Goal: Transaction & Acquisition: Purchase product/service

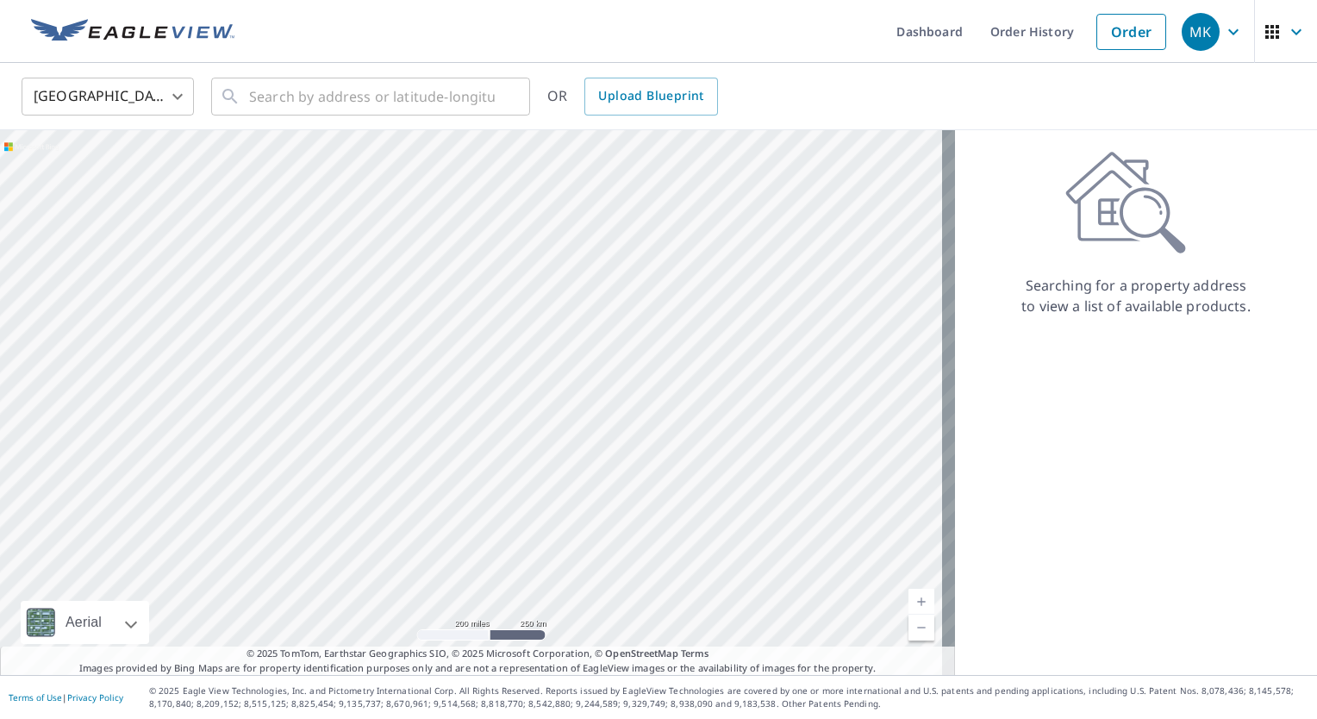
drag, startPoint x: 0, startPoint y: 0, endPoint x: 1015, endPoint y: 367, distance: 1079.8
click at [1015, 367] on div "Searching for a property address to view a list of available products." at bounding box center [1136, 402] width 362 height 545
click at [1182, 38] on div "MK" at bounding box center [1201, 32] width 38 height 38
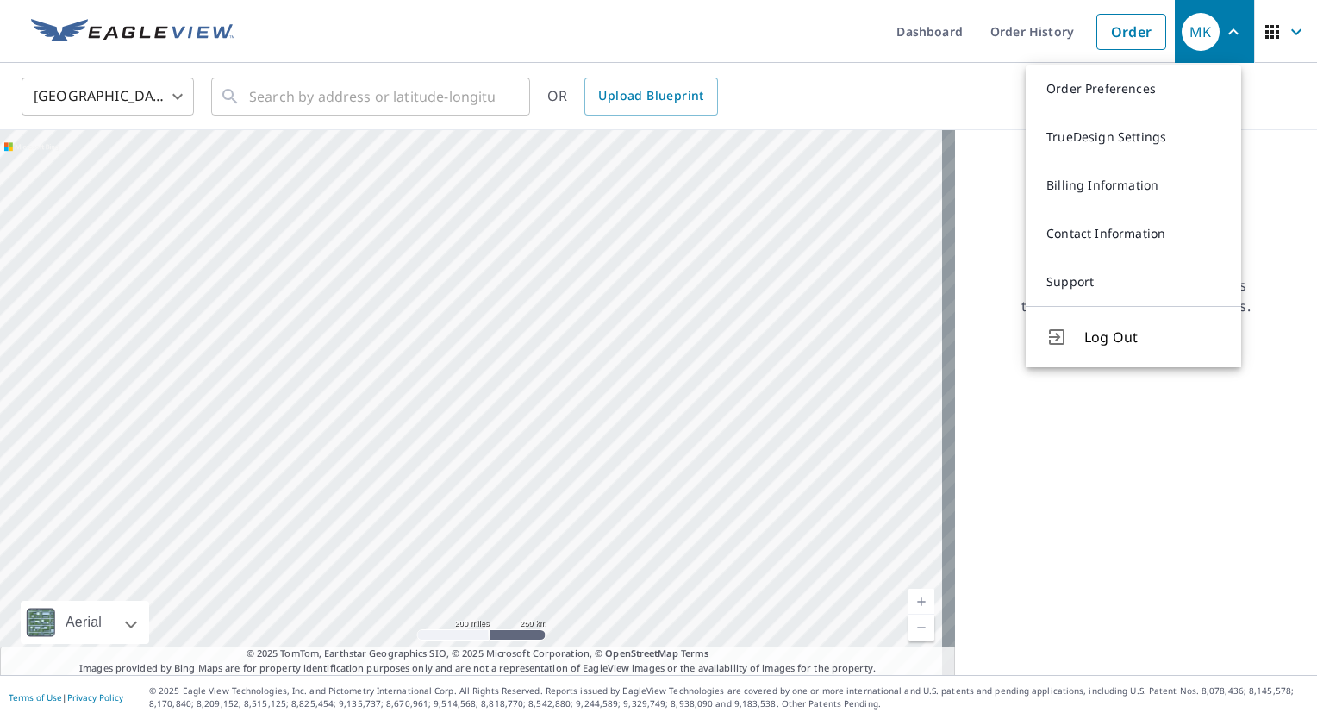
click at [1196, 29] on div "MK" at bounding box center [1201, 32] width 38 height 38
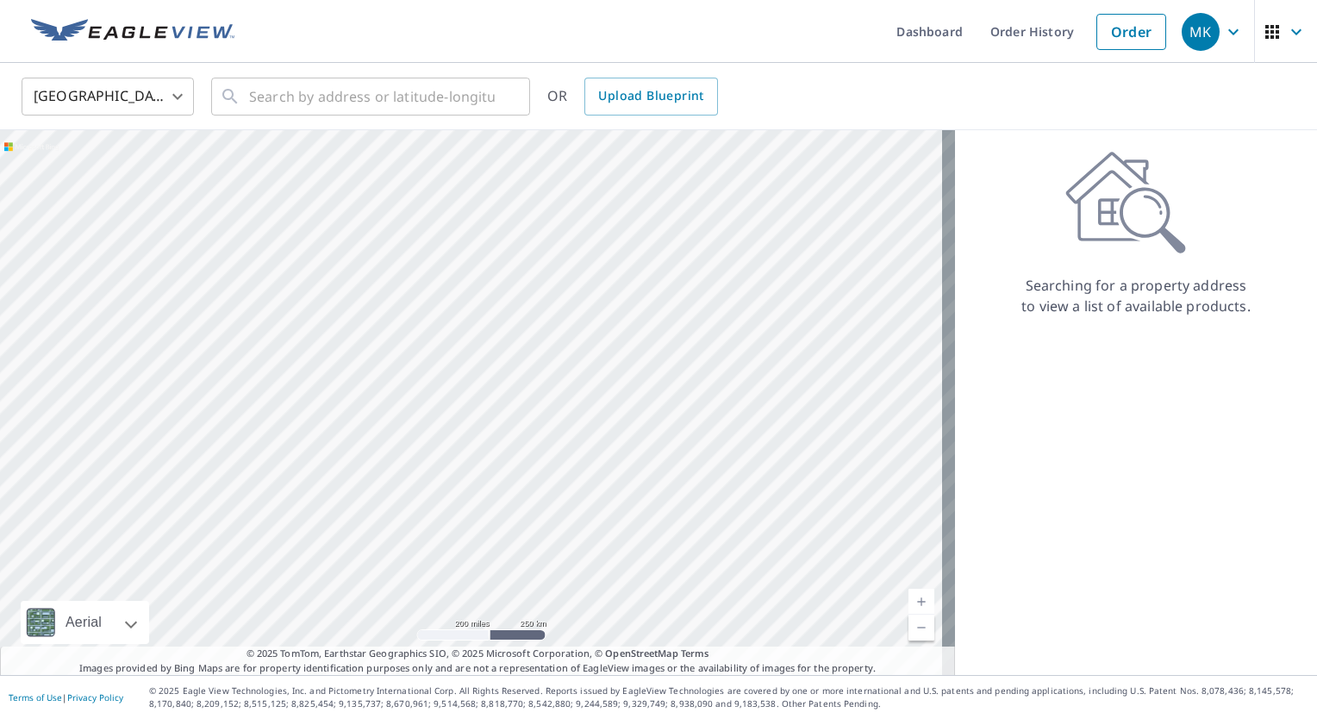
click at [1274, 20] on span "button" at bounding box center [1286, 31] width 48 height 41
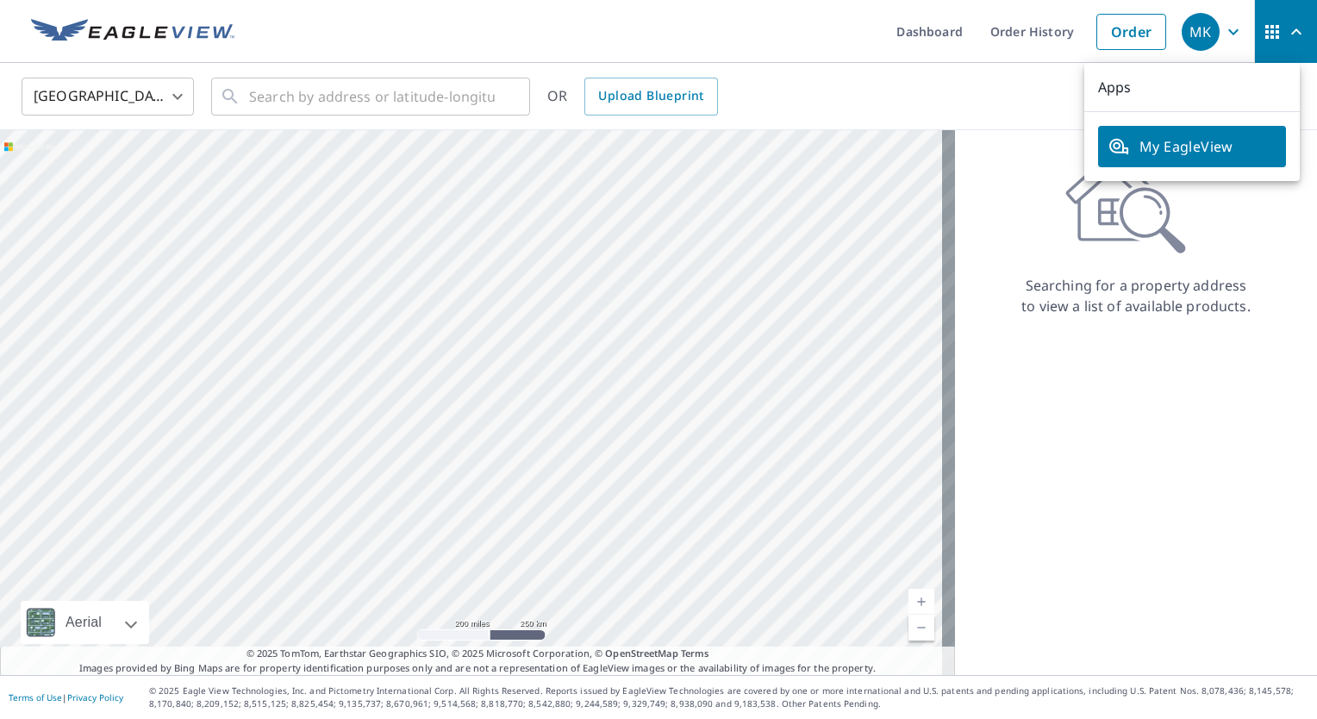
click at [1202, 147] on span "My EagleView" at bounding box center [1192, 146] width 167 height 21
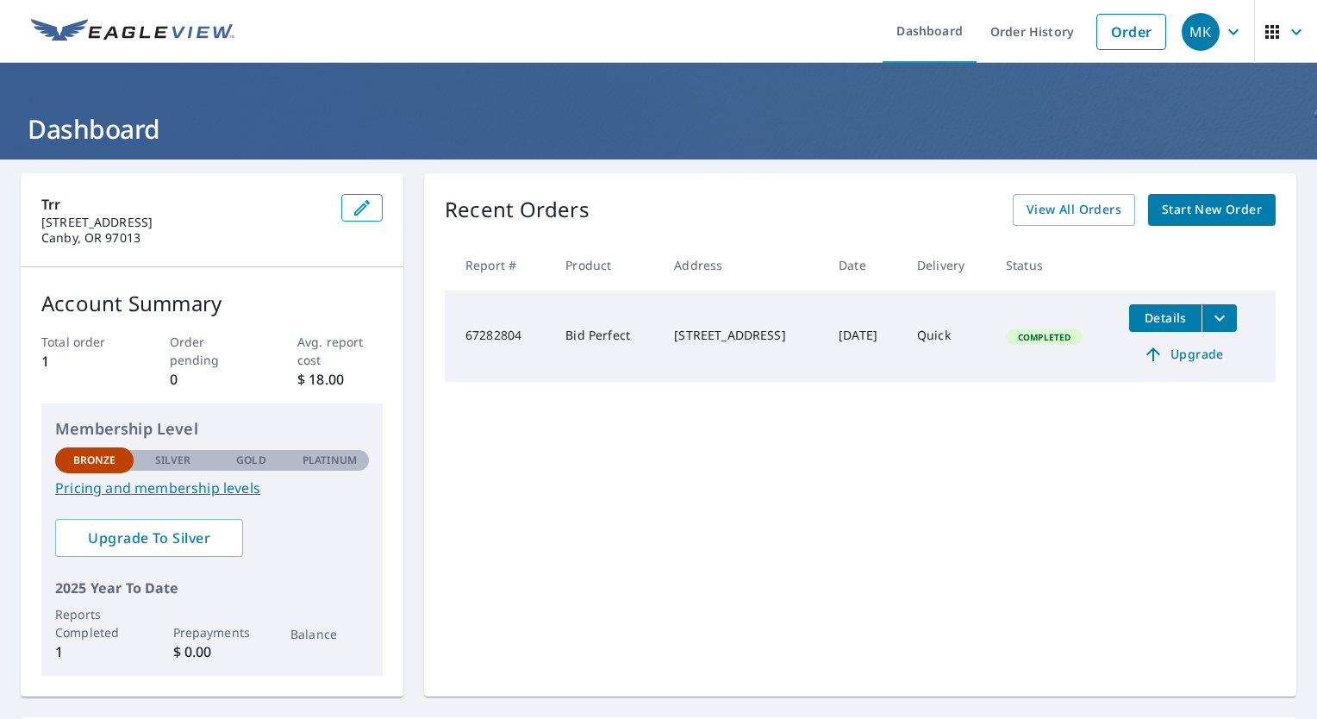
click at [1175, 321] on span "Details" at bounding box center [1166, 317] width 52 height 16
click at [1144, 320] on span "Details" at bounding box center [1166, 317] width 52 height 16
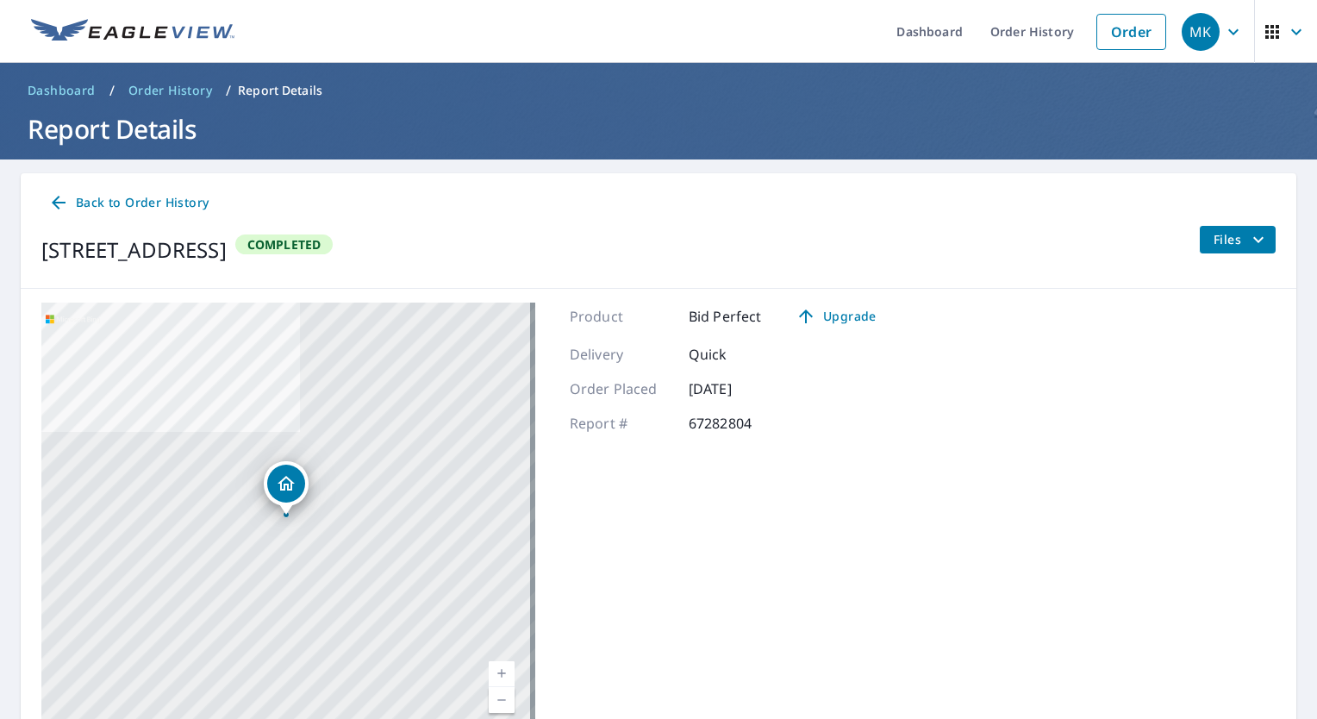
scroll to position [84, 0]
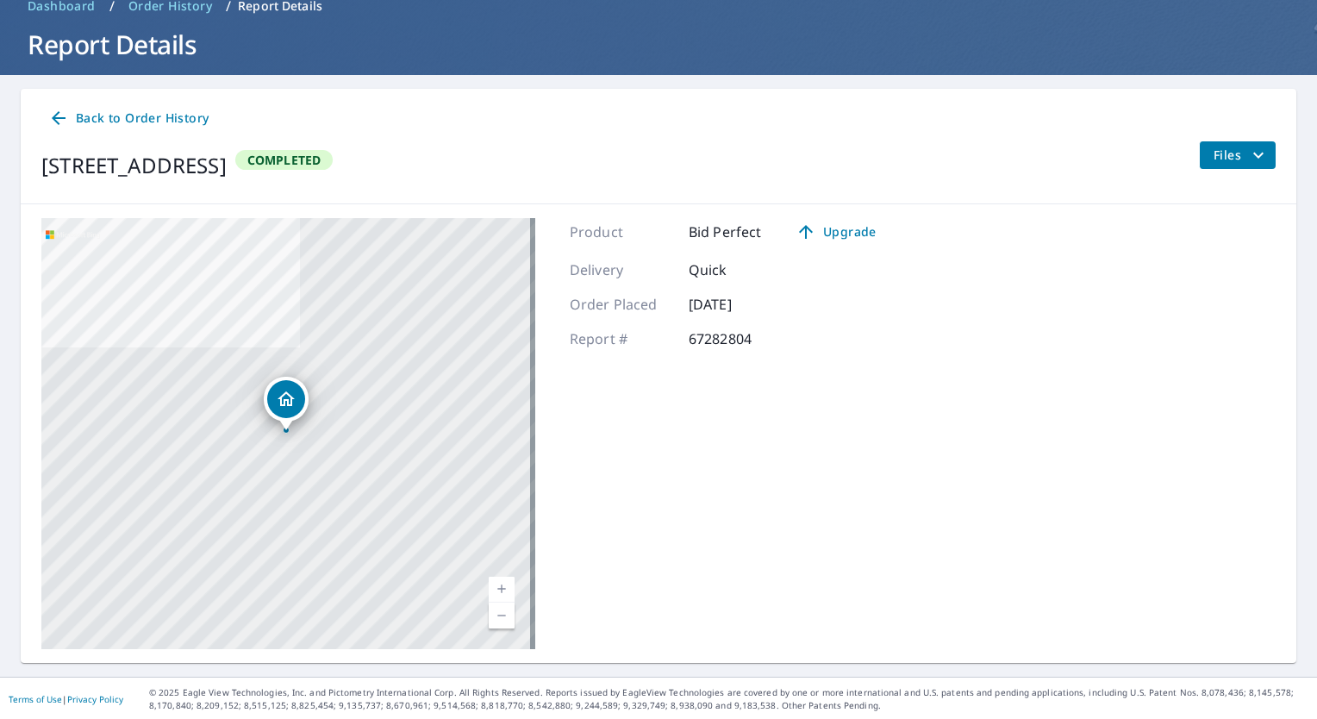
click at [1225, 153] on span "Files" at bounding box center [1241, 155] width 55 height 21
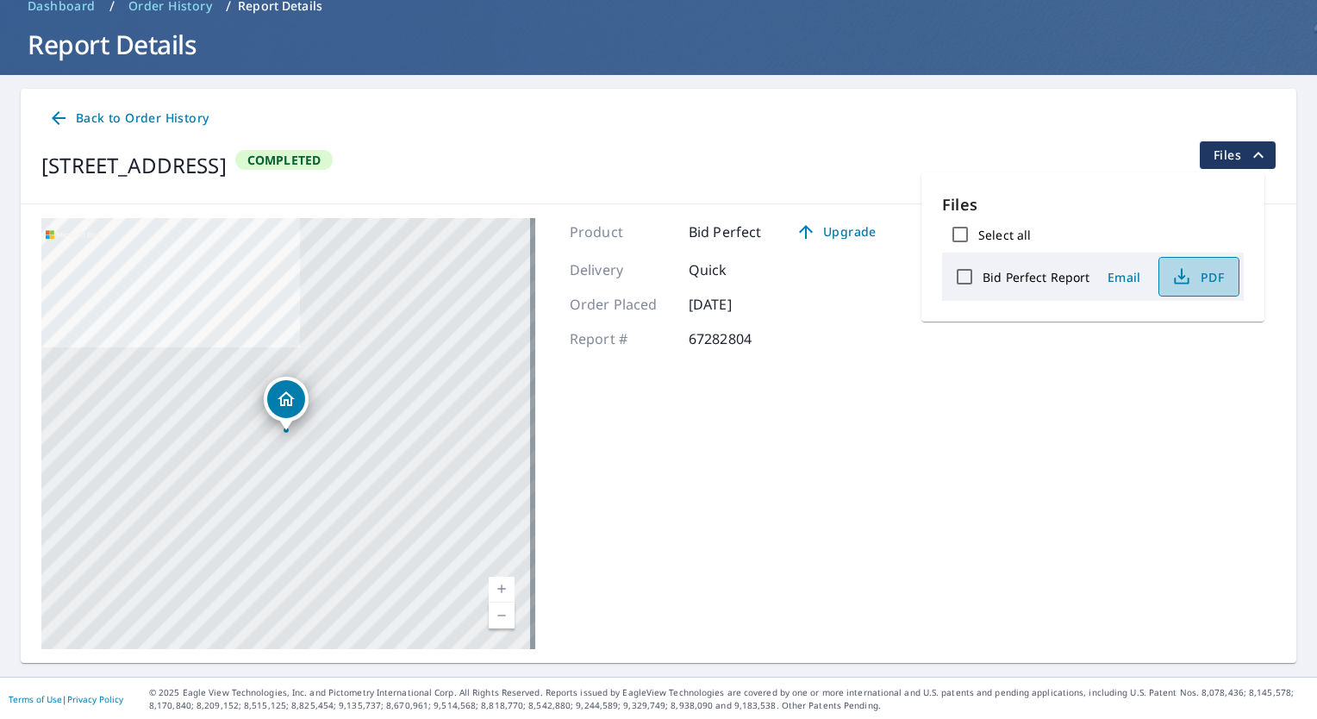
click at [1192, 271] on span "PDF" at bounding box center [1197, 276] width 55 height 21
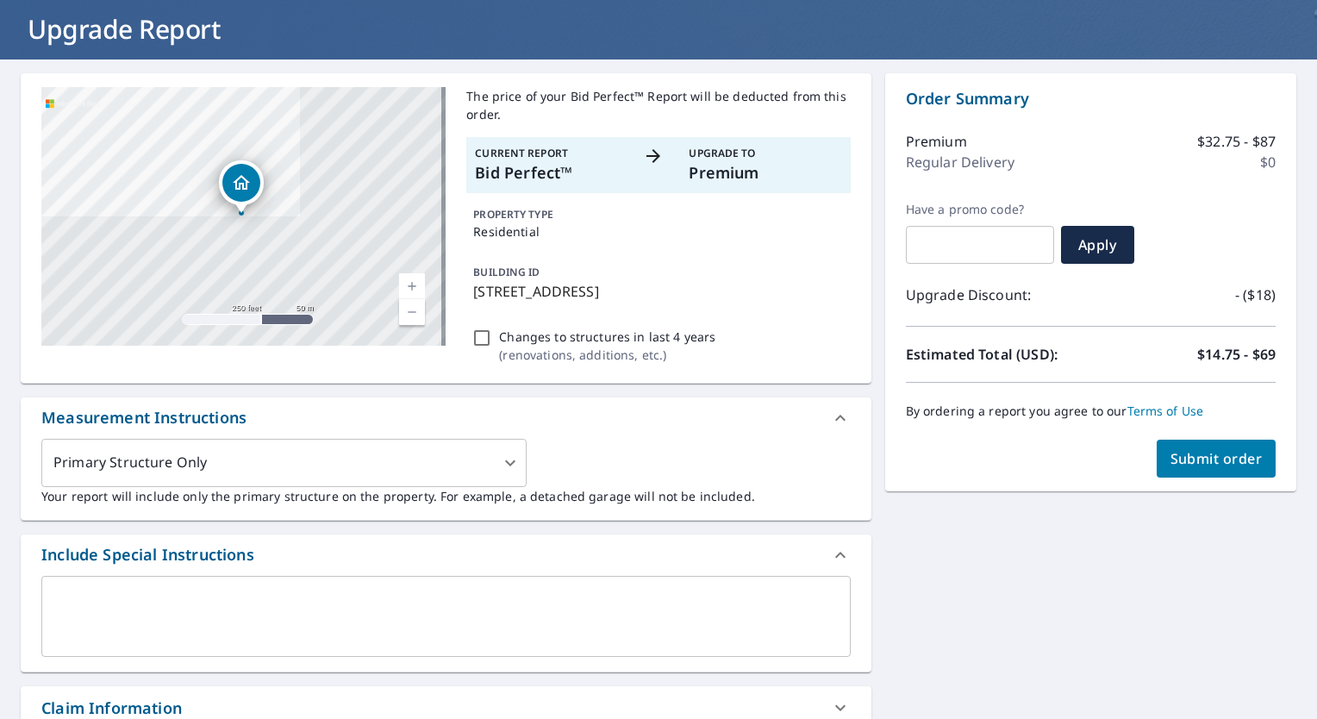
scroll to position [103, 0]
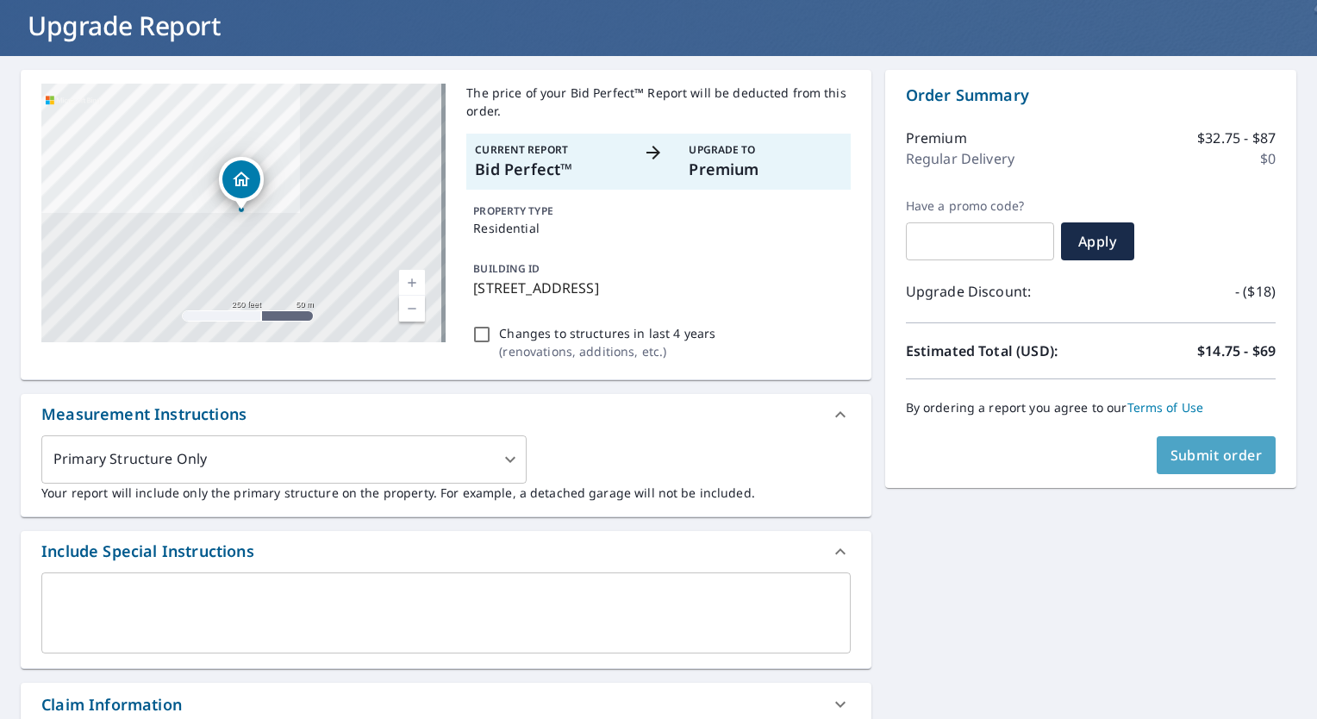
click at [1201, 453] on span "Submit order" at bounding box center [1217, 455] width 92 height 19
click at [1211, 450] on span "Submit order" at bounding box center [1217, 455] width 92 height 19
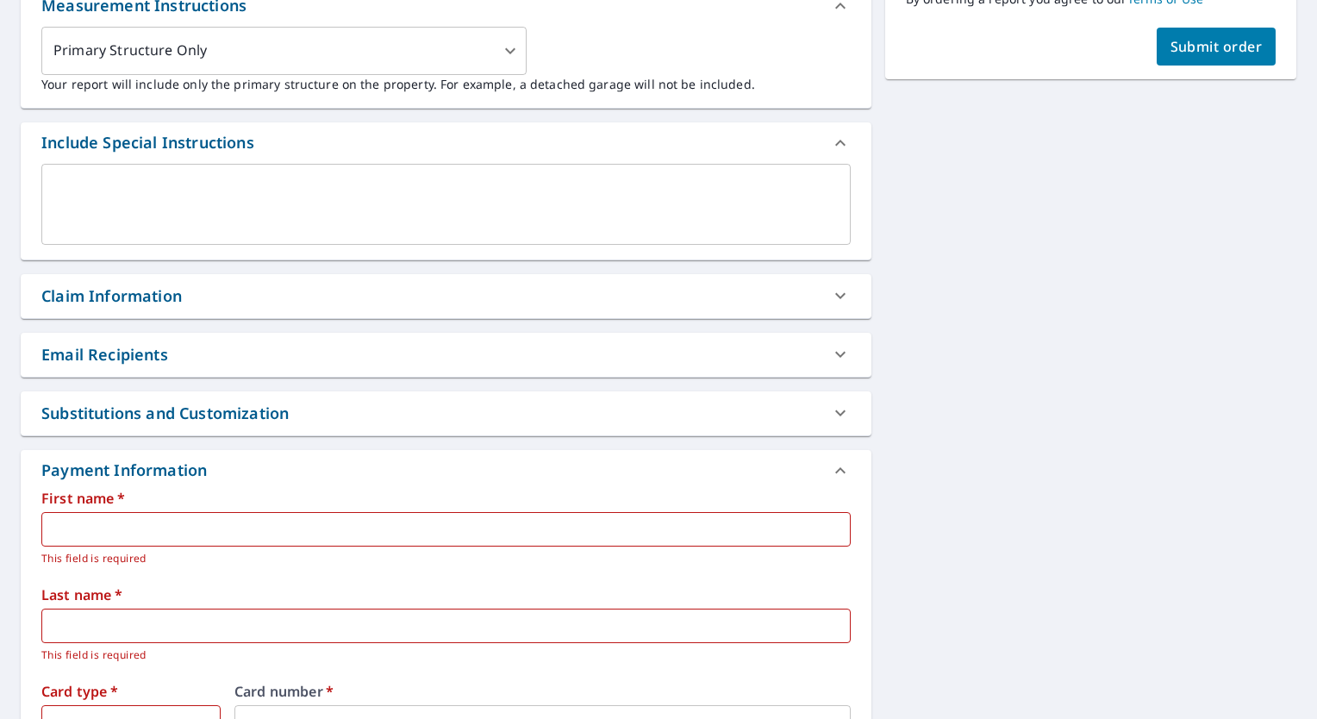
scroll to position [857, 0]
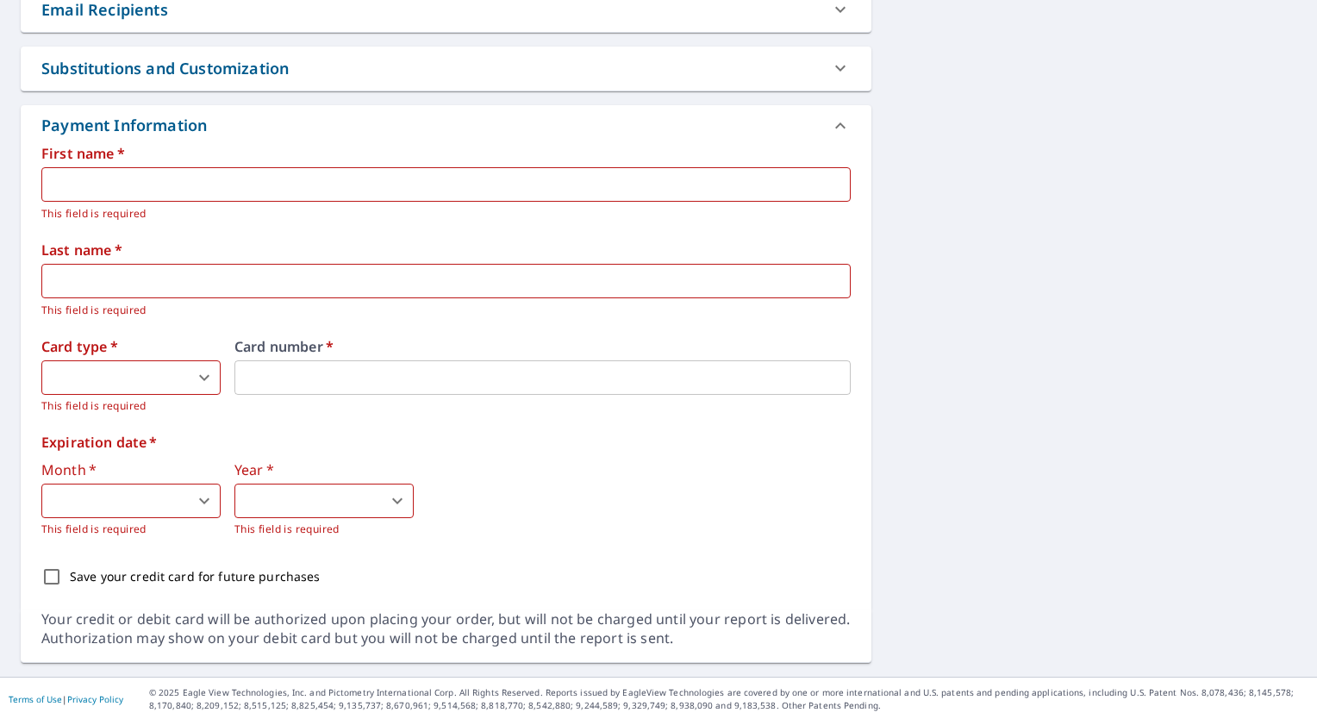
click at [538, 192] on input "text" at bounding box center [445, 184] width 809 height 34
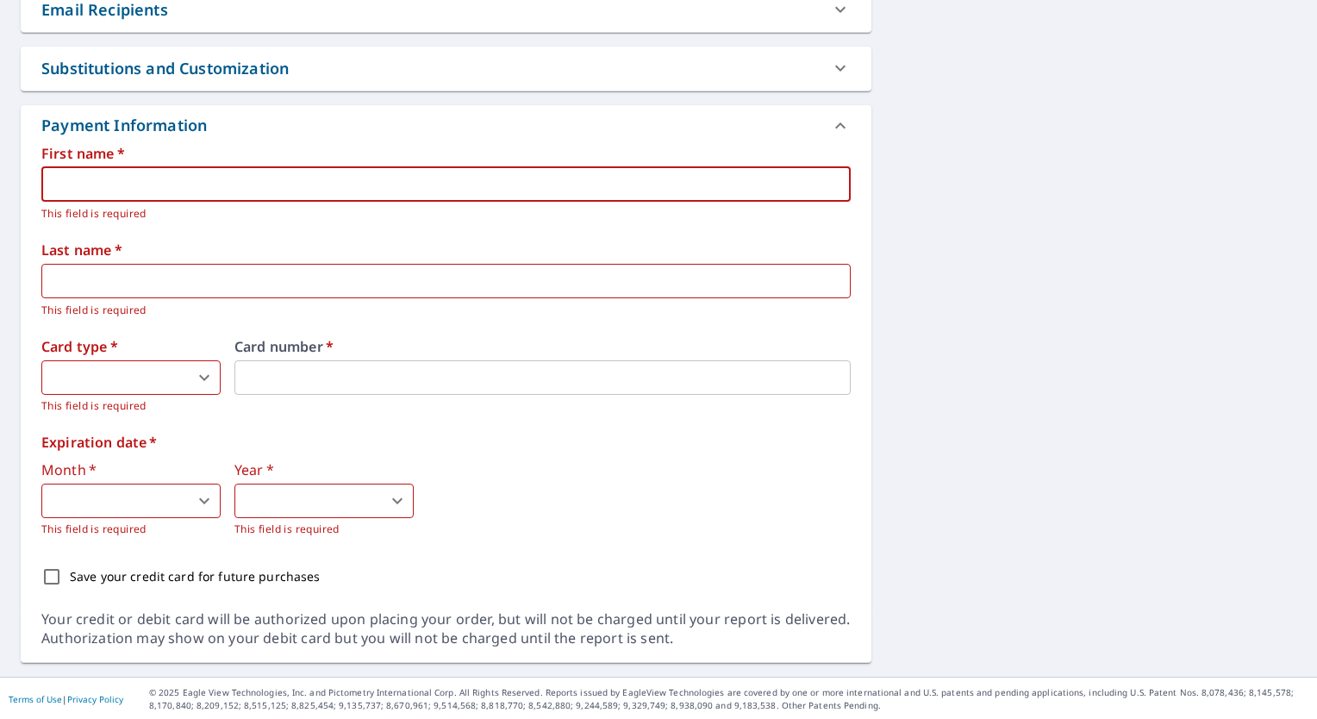
type input "Max"
type input "KITZMILLER"
click at [117, 361] on body "MK MK Dashboard Order History Cancel Order MK Order History / Upgrade Report Up…" at bounding box center [658, 359] width 1317 height 719
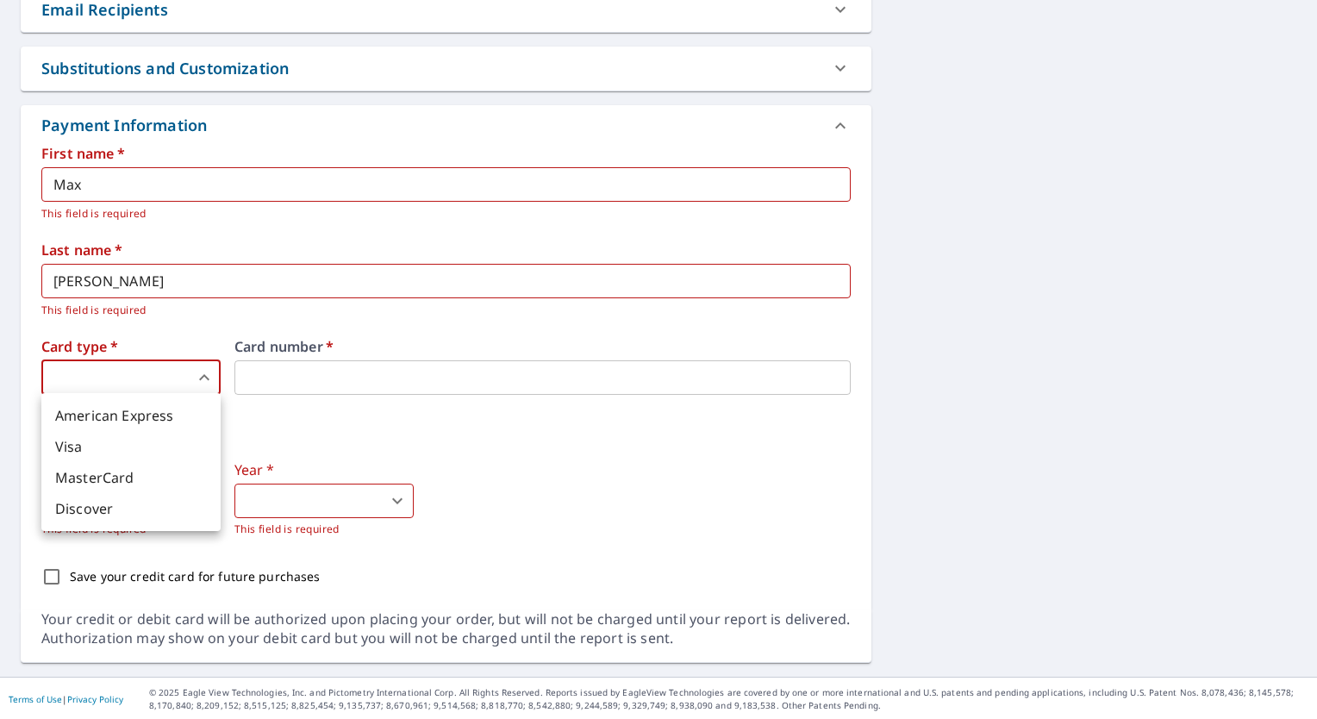
click at [126, 450] on li "Visa" at bounding box center [130, 446] width 179 height 31
type input "2"
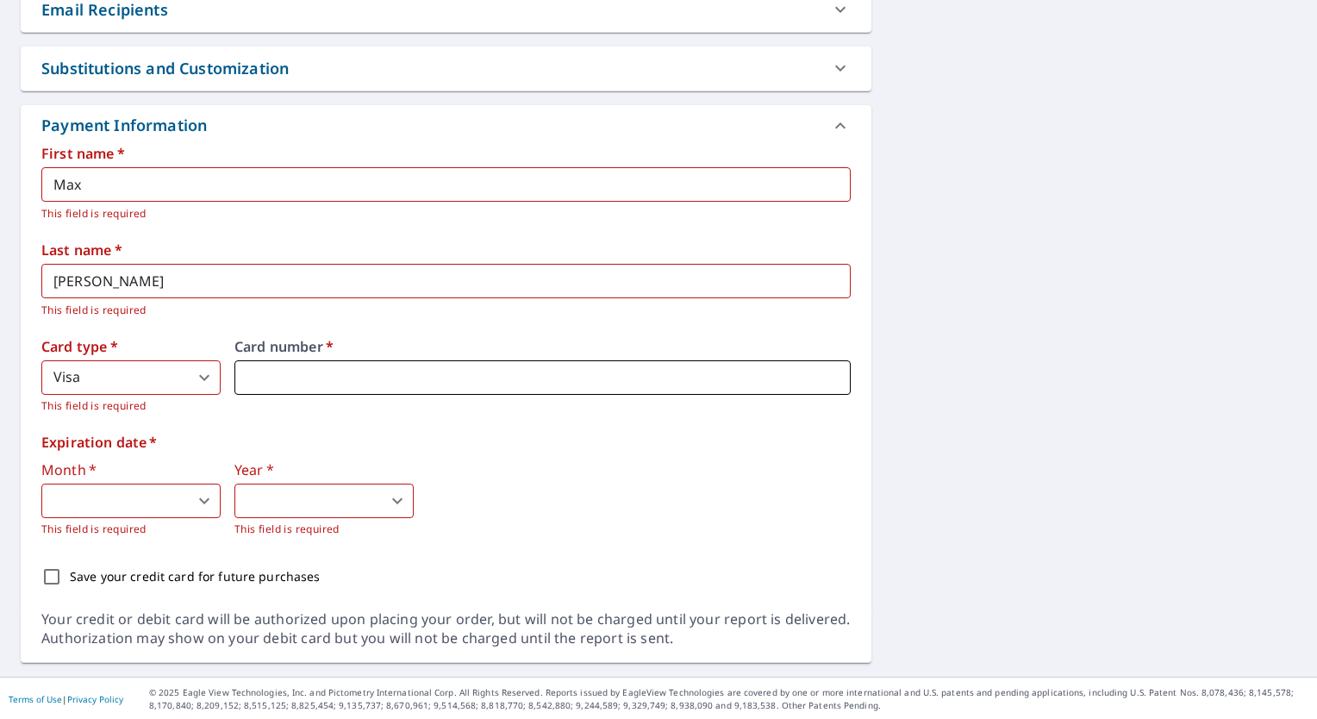
click at [317, 386] on iframe at bounding box center [542, 377] width 616 height 34
click at [343, 360] on iframe at bounding box center [542, 377] width 616 height 34
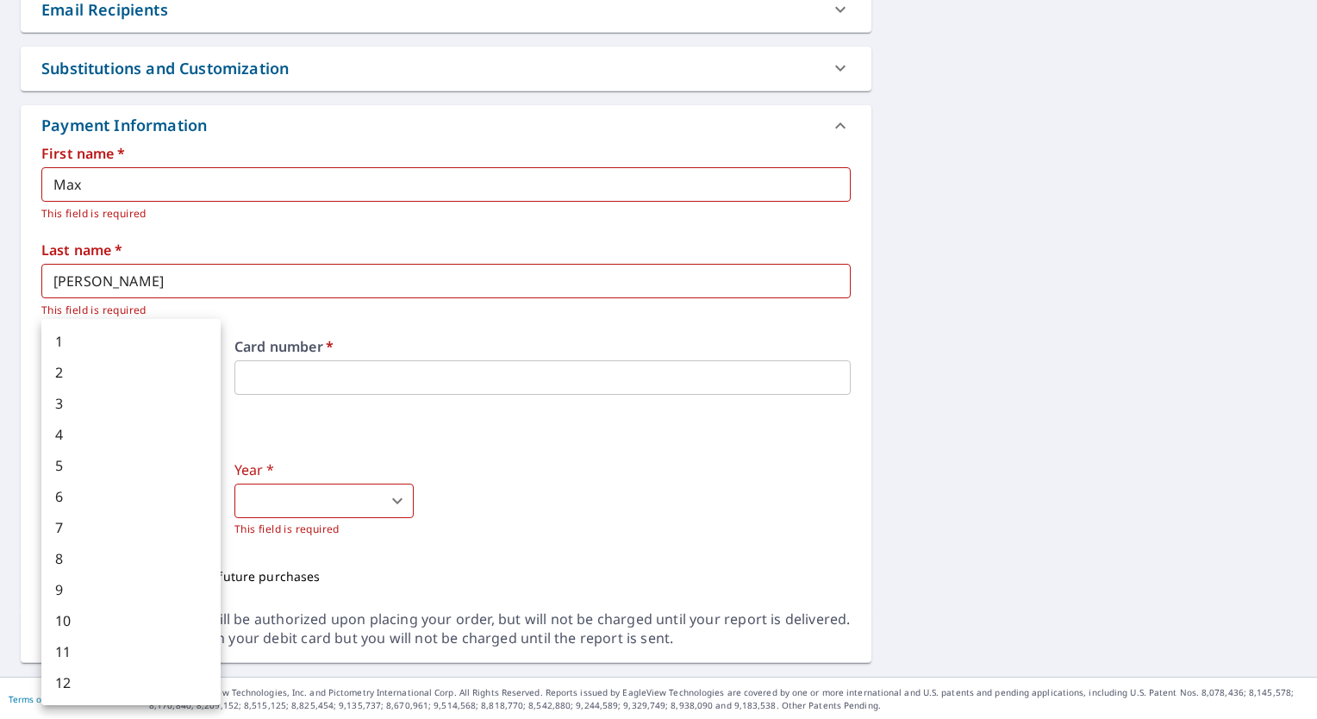
click at [143, 502] on body "MK MK Dashboard Order History Cancel Order MK Order History / Upgrade Report Up…" at bounding box center [658, 359] width 1317 height 719
click at [114, 654] on li "11" at bounding box center [130, 651] width 179 height 31
type input "11"
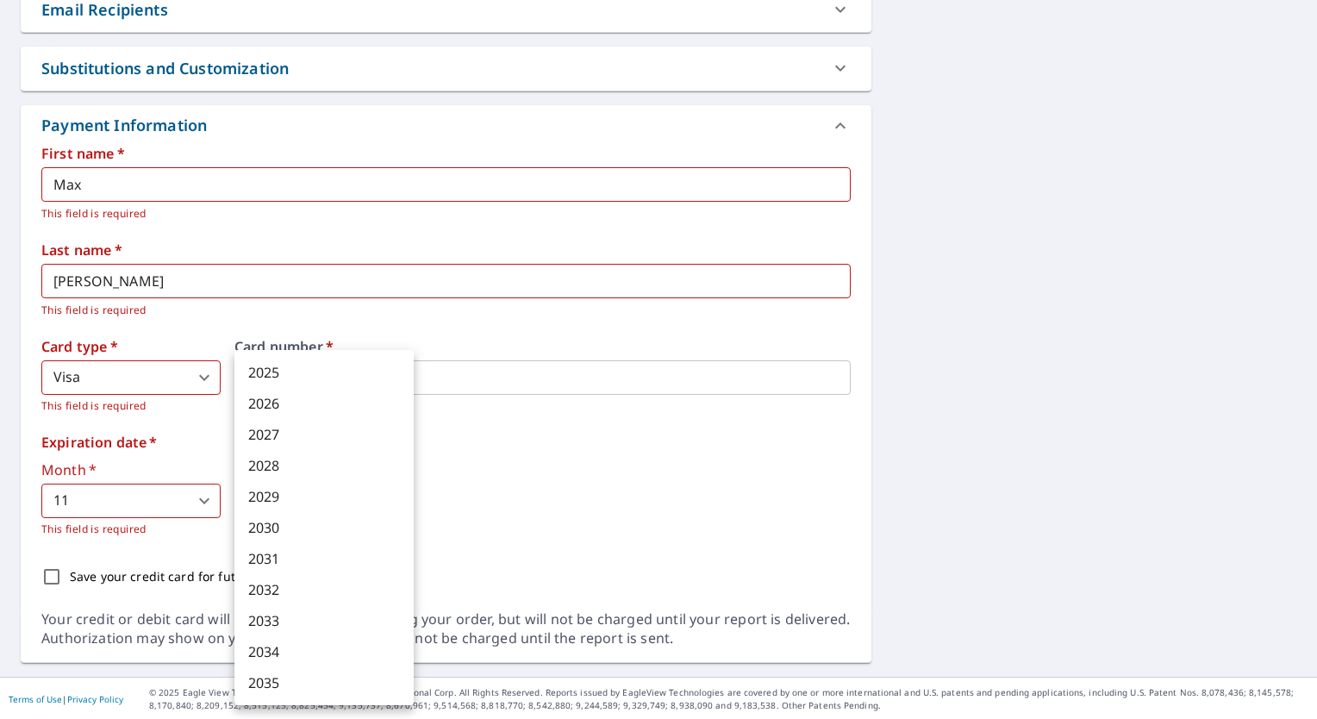
click at [360, 506] on body "MK MK Dashboard Order History Cancel Order MK Order History / Upgrade Report Up…" at bounding box center [658, 359] width 1317 height 719
click at [370, 440] on li "2027" at bounding box center [323, 434] width 179 height 31
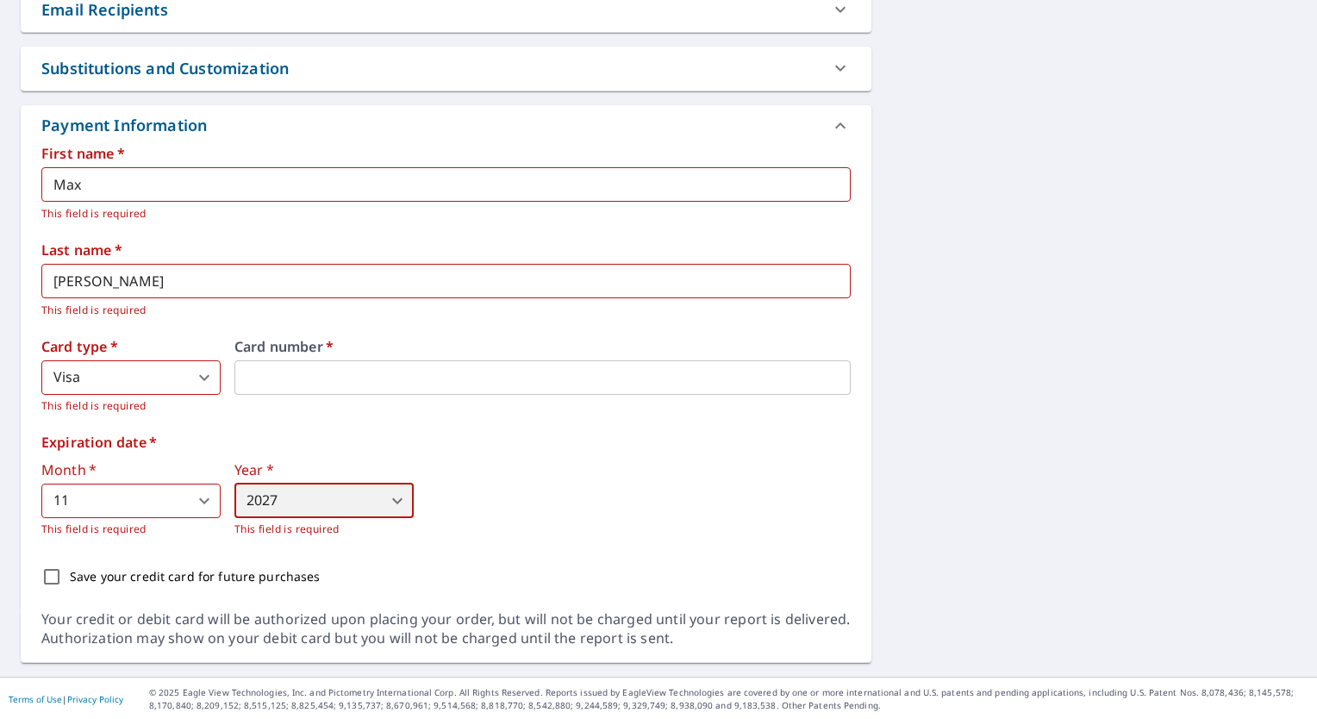
type input "2027"
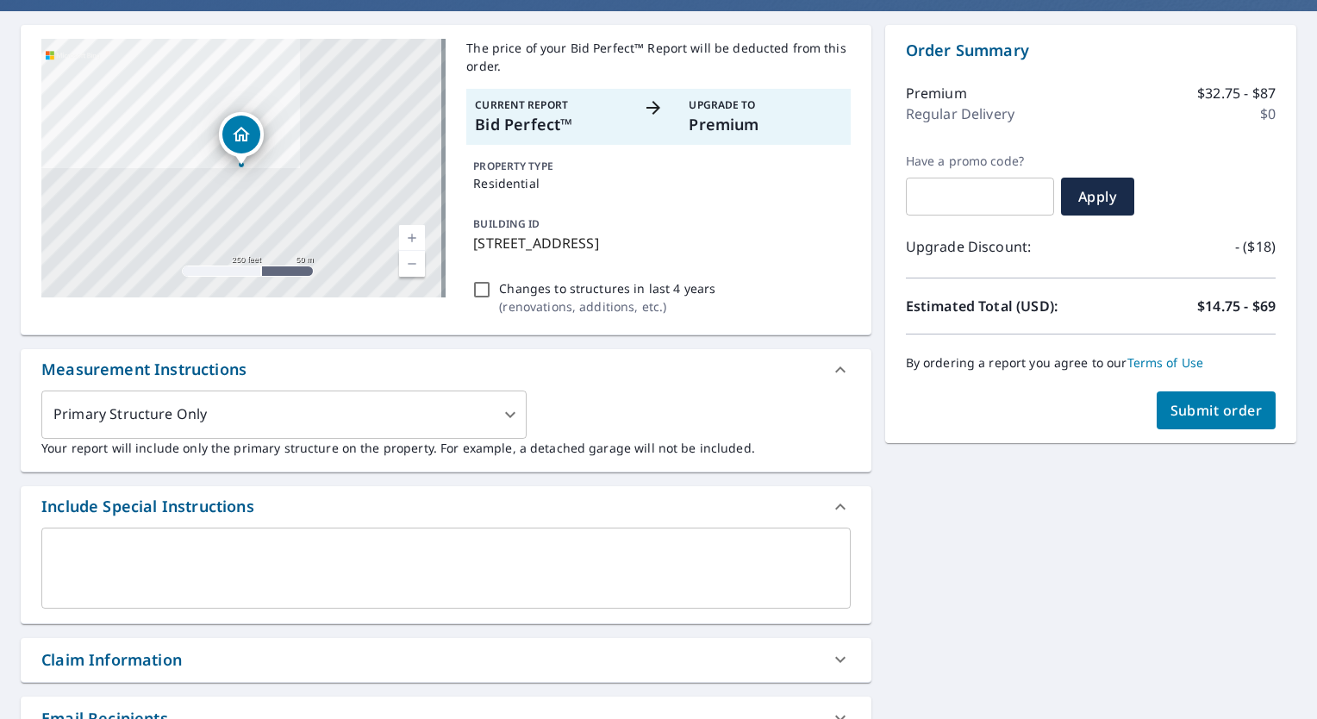
scroll to position [28, 0]
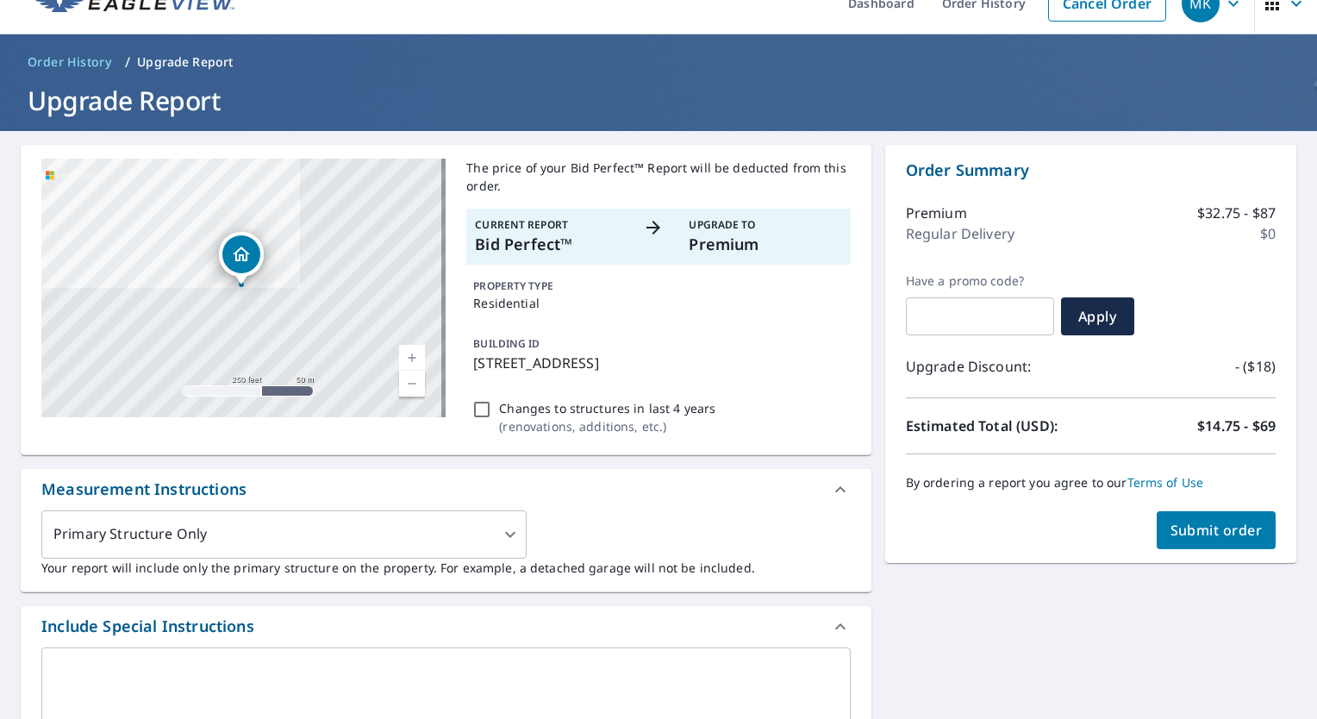
click at [1221, 528] on span "Submit order" at bounding box center [1217, 530] width 92 height 19
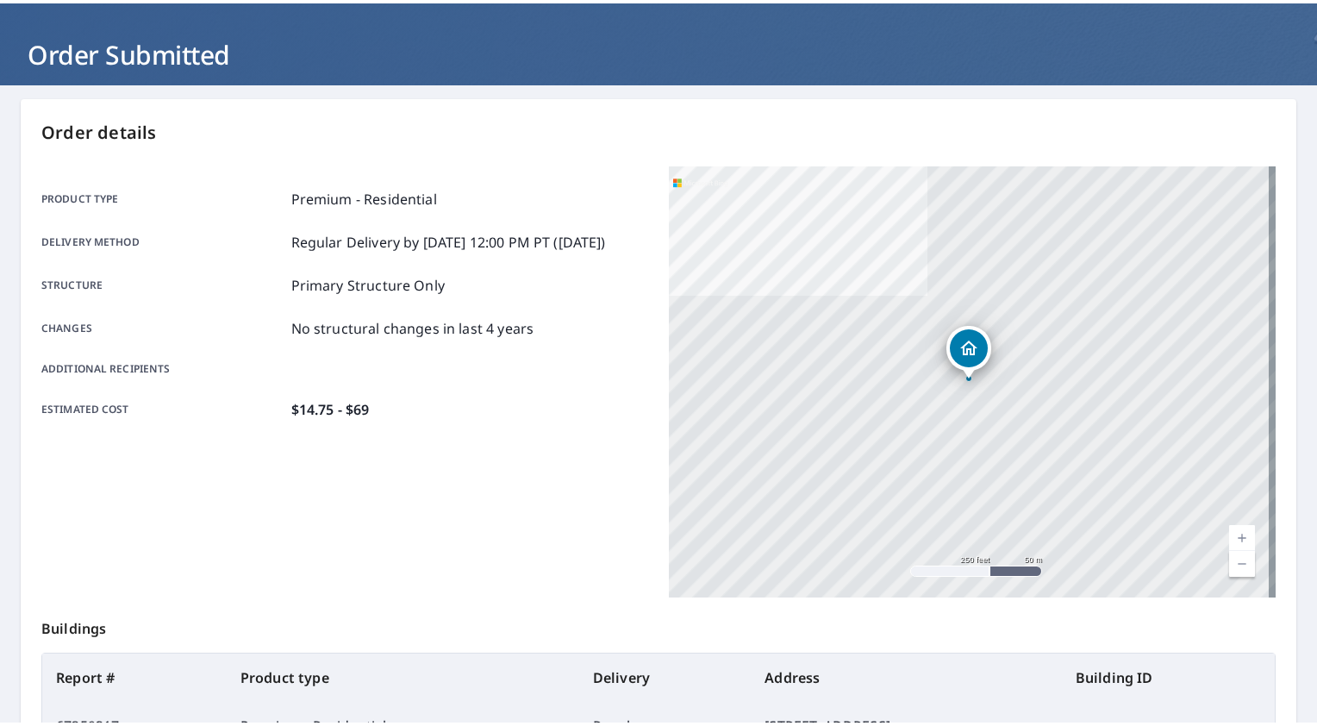
scroll to position [77, 0]
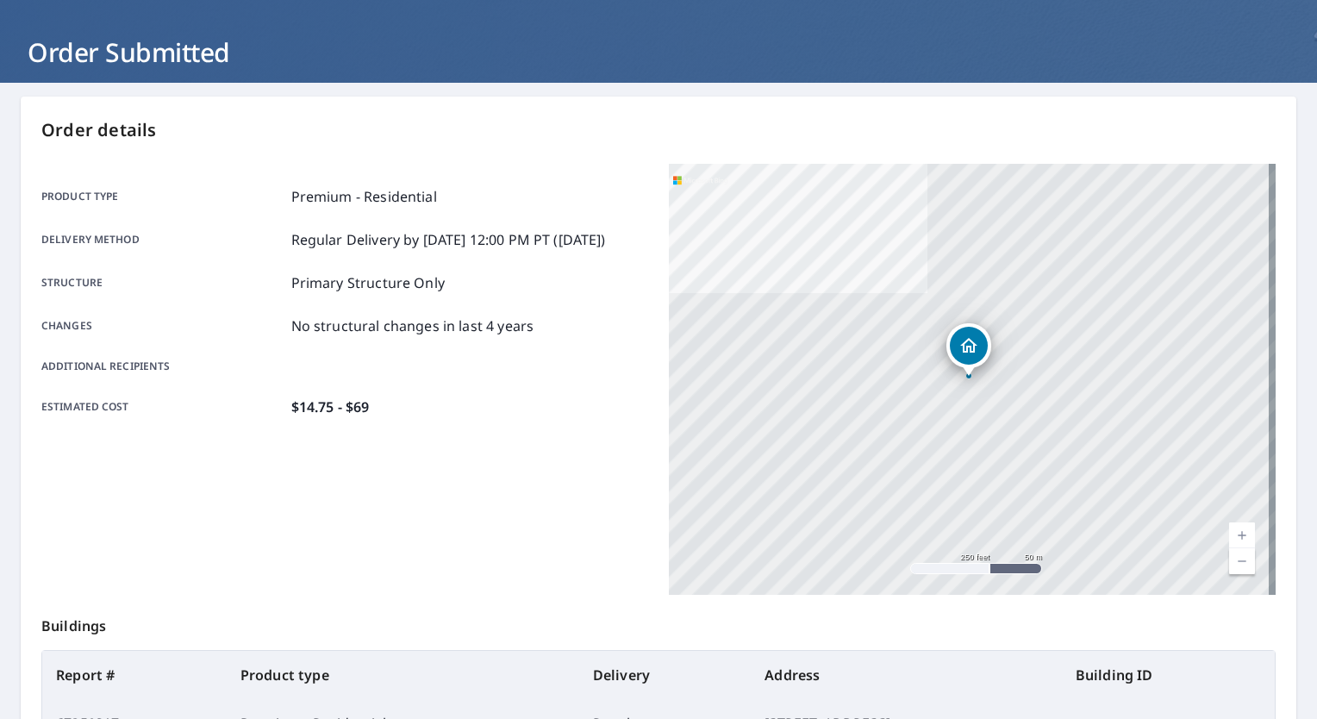
click at [572, 320] on div "Product type Premium - Residential Delivery method Regular Delivery by 9/10/202…" at bounding box center [344, 301] width 607 height 231
